Goal: Obtain resource: Obtain resource

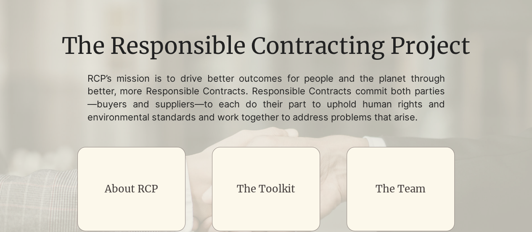
scroll to position [126, 0]
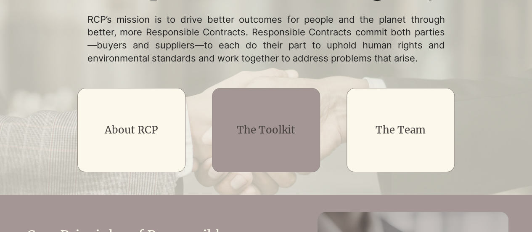
click at [276, 129] on link "The Toolkit" at bounding box center [266, 129] width 58 height 13
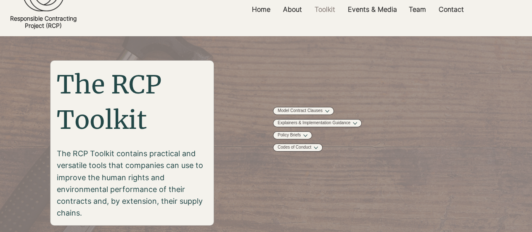
scroll to position [42, 0]
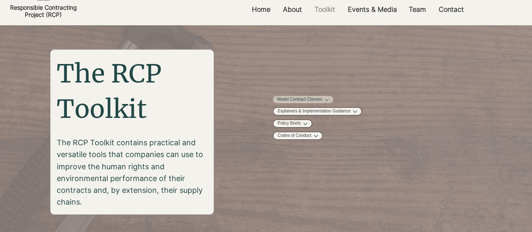
click at [316, 100] on link "Model Contract Clauses" at bounding box center [299, 99] width 45 height 6
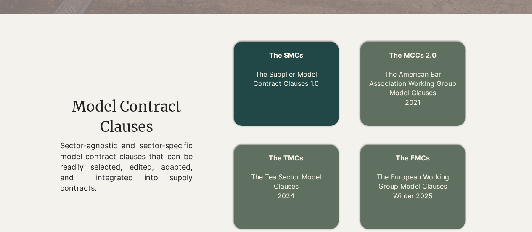
scroll to position [275, 0]
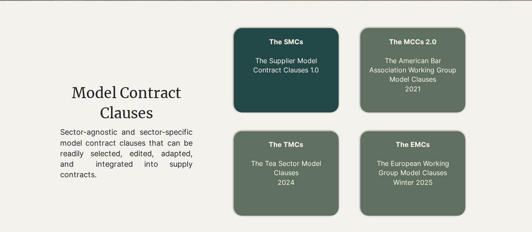
click at [297, 69] on link "The Supplier Model Contract Clauses 1.0" at bounding box center [286, 65] width 66 height 18
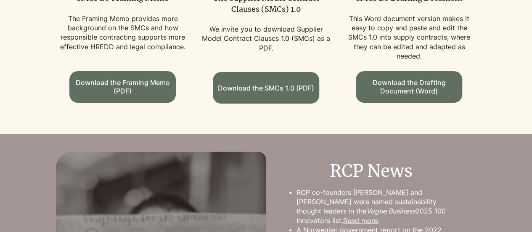
scroll to position [547, 0]
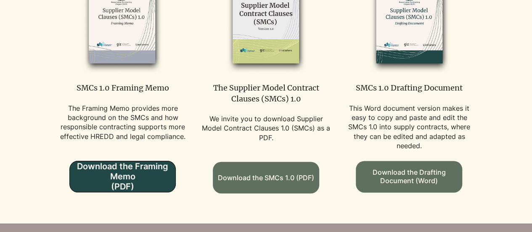
click at [125, 161] on span "Download the Framing Memo (PDF)" at bounding box center [123, 176] width 106 height 30
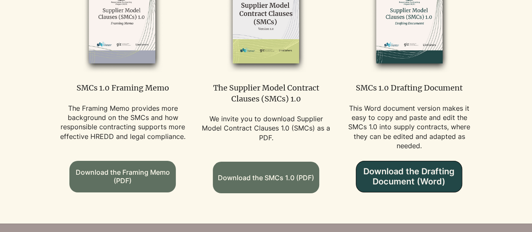
click at [398, 166] on span "Download the Drafting Document (Word)" at bounding box center [409, 176] width 106 height 20
